Goal: Task Accomplishment & Management: Manage account settings

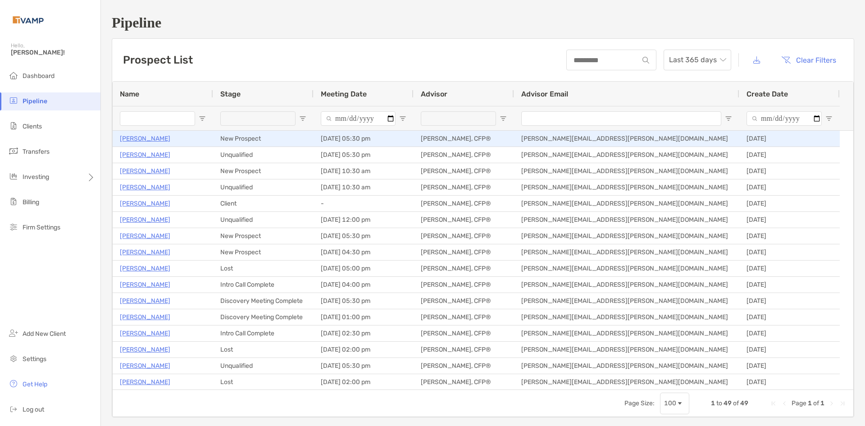
click at [147, 141] on p "[PERSON_NAME]" at bounding box center [145, 138] width 50 height 11
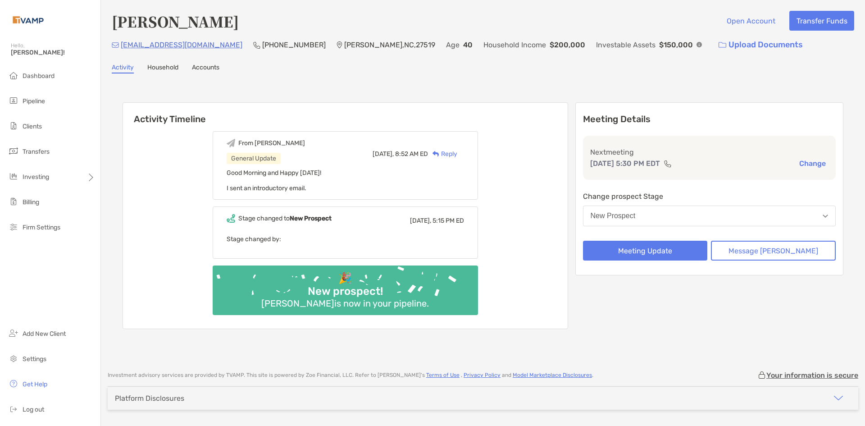
click at [387, 217] on div "Stage changed to New Prospect Yesterday, 5:15 PM ED" at bounding box center [346, 220] width 238 height 13
click at [316, 275] on div "🎉 New prospect! Maria Jankovics is now in your pipeline." at bounding box center [345, 290] width 265 height 50
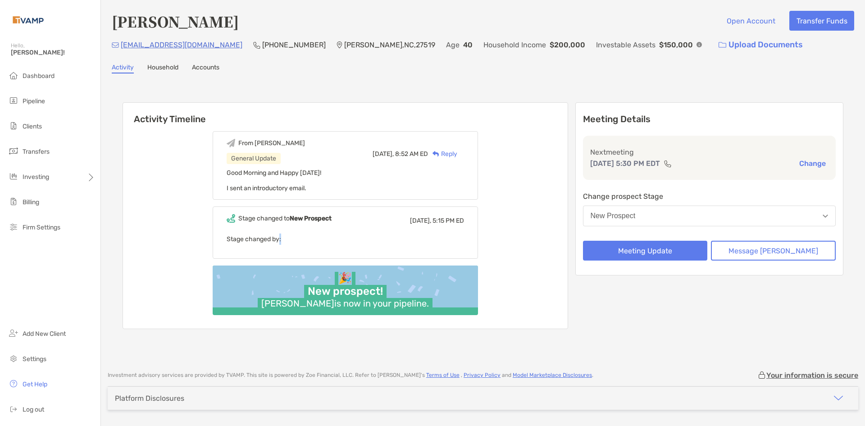
click at [316, 275] on div "🎉 New prospect! Maria Jankovics is now in your pipeline." at bounding box center [345, 290] width 265 height 50
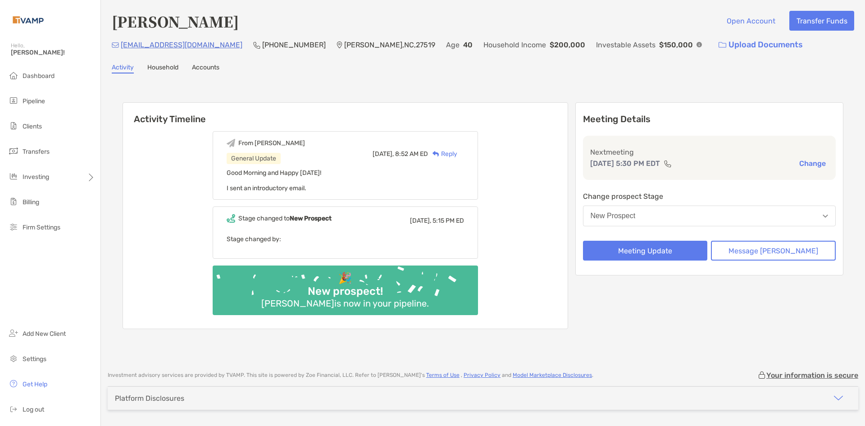
click at [560, 168] on div "From Melissa General Update Today, 8:52 AM ED Reply Good Morning and Happy Frid…" at bounding box center [345, 226] width 445 height 204
click at [561, 169] on div "From Melissa General Update Today, 8:52 AM ED Reply Good Morning and Happy Frid…" at bounding box center [345, 226] width 445 height 204
click at [766, 247] on button "Message Zoe" at bounding box center [773, 251] width 125 height 20
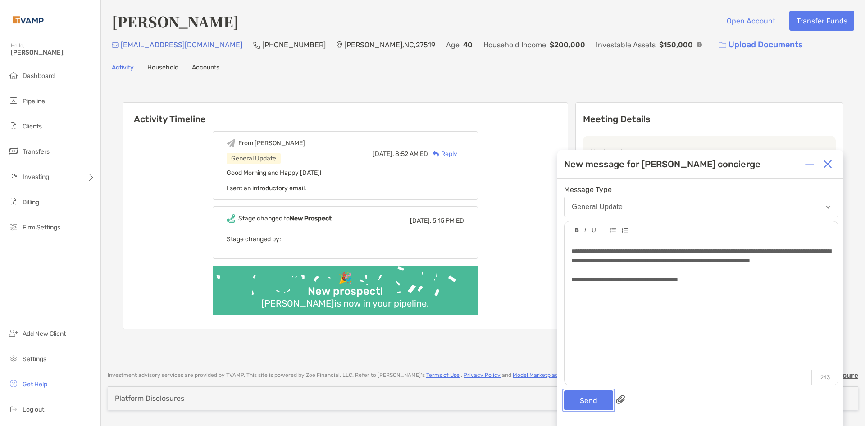
click at [585, 402] on button "Send" at bounding box center [588, 400] width 49 height 20
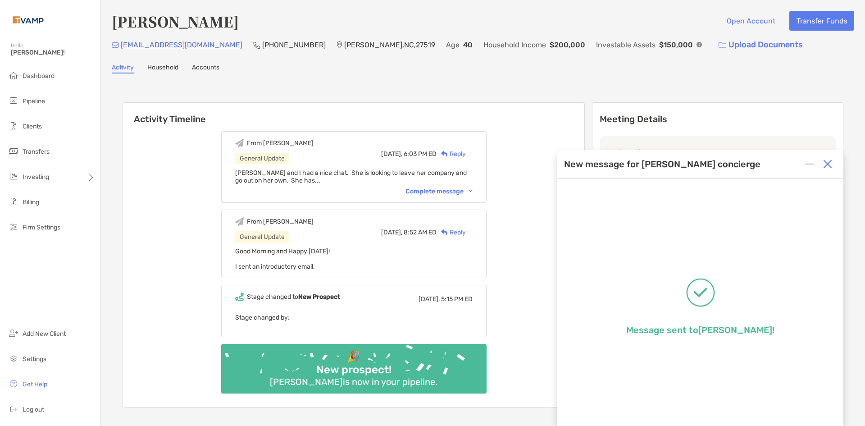
click at [830, 164] on img at bounding box center [827, 164] width 9 height 9
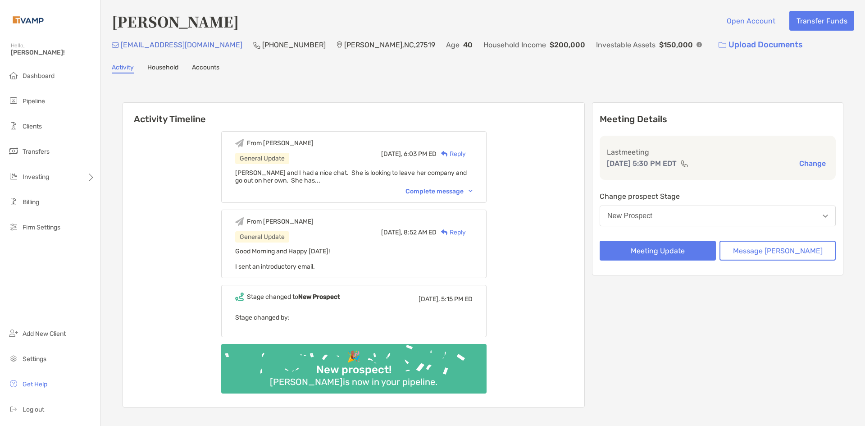
click at [727, 218] on button "New Prospect" at bounding box center [718, 216] width 236 height 21
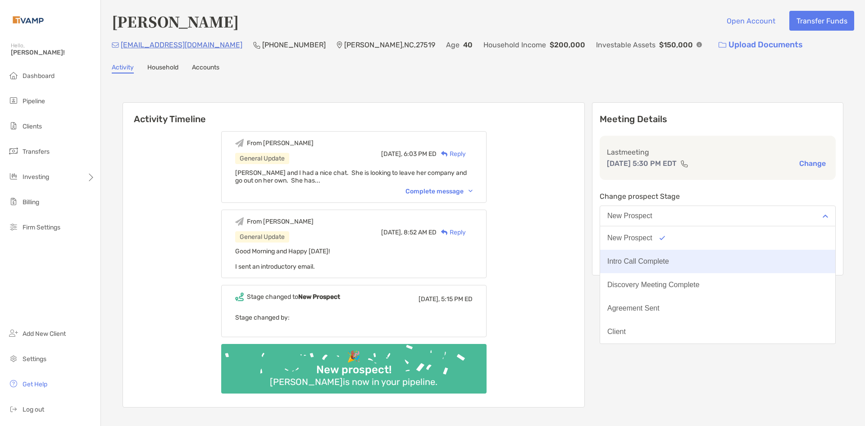
click at [687, 254] on button "Intro Call Complete" at bounding box center [717, 261] width 235 height 23
